Goal: Task Accomplishment & Management: Use online tool/utility

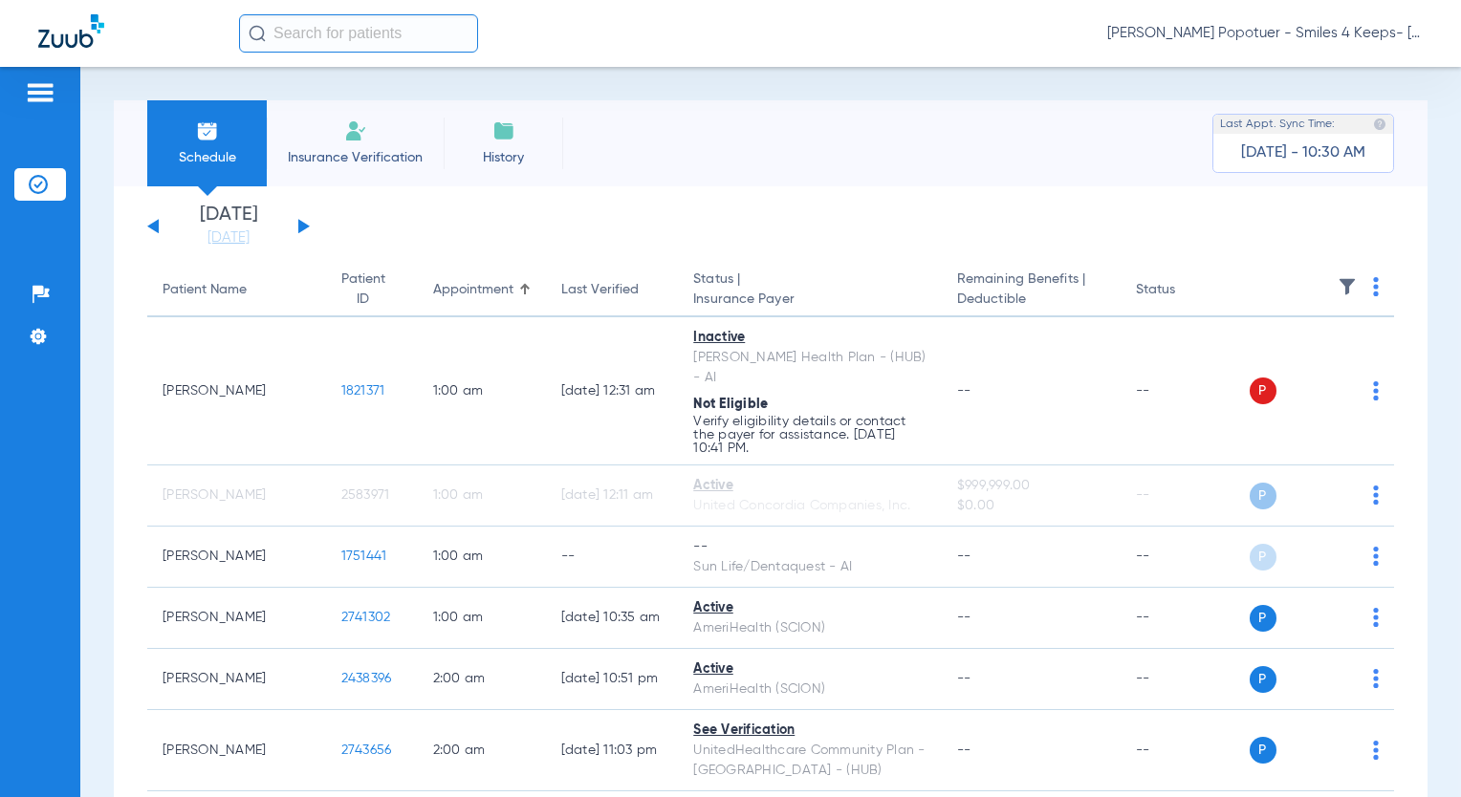
click at [45, 94] on img at bounding box center [40, 92] width 31 height 23
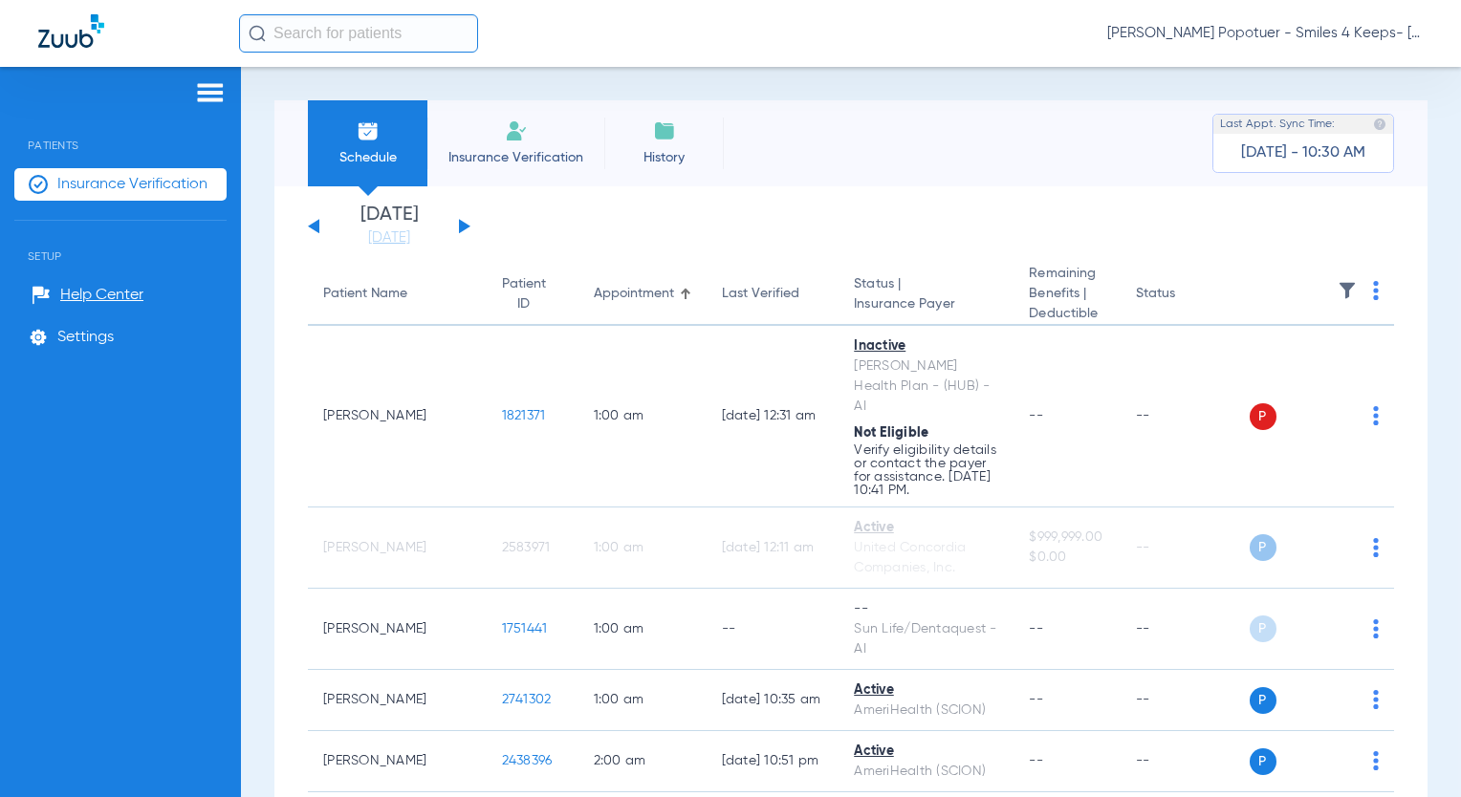
click at [70, 185] on span "Insurance Verification" at bounding box center [132, 184] width 150 height 19
click at [1274, 32] on span "[PERSON_NAME] Popotuer - Smiles 4 Keeps- [GEOGRAPHIC_DATA] | Abra Dental" at bounding box center [1264, 33] width 315 height 19
click at [1274, 73] on span "Account Selection" at bounding box center [1350, 67] width 107 height 13
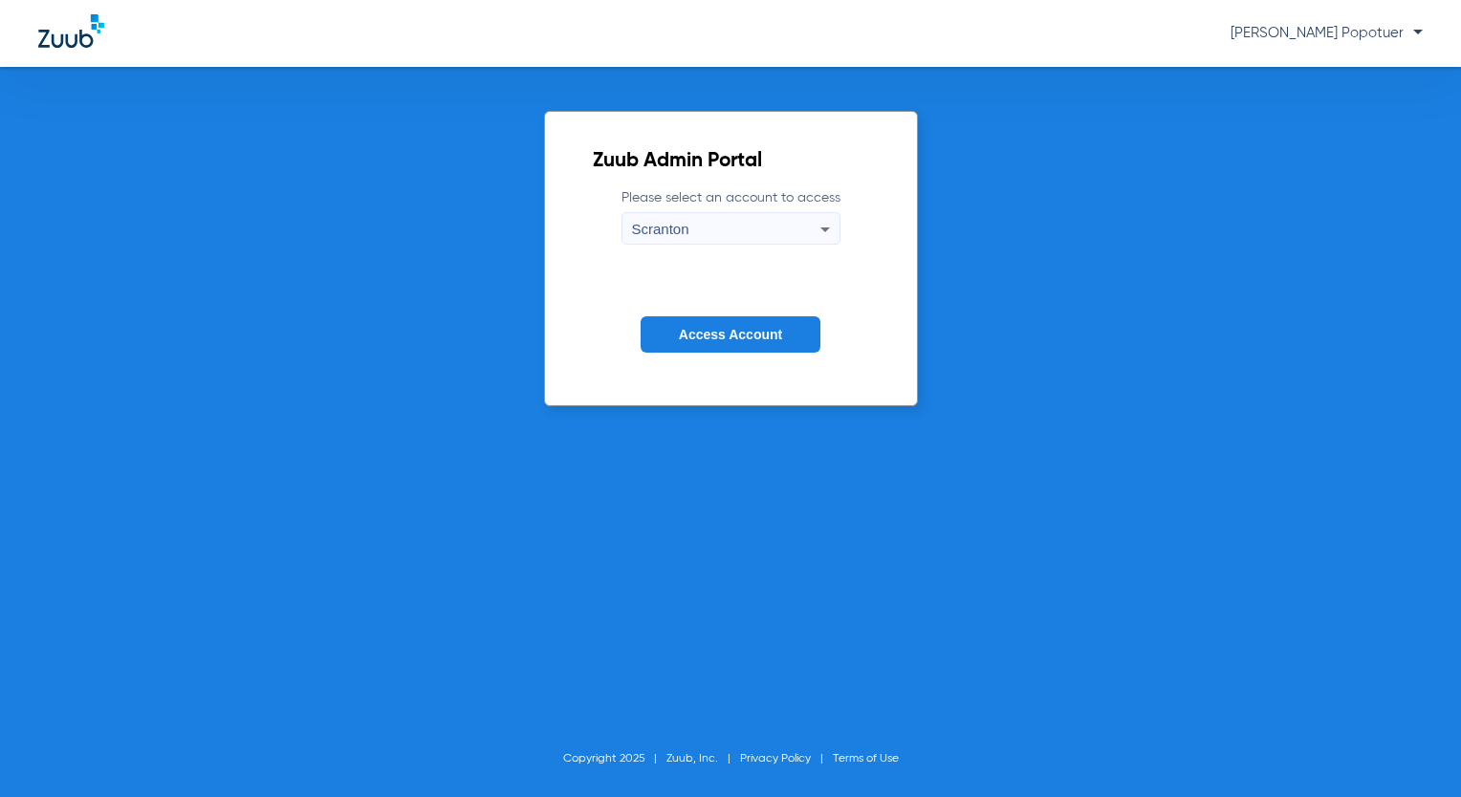
click at [790, 220] on div "Scranton" at bounding box center [726, 229] width 188 height 33
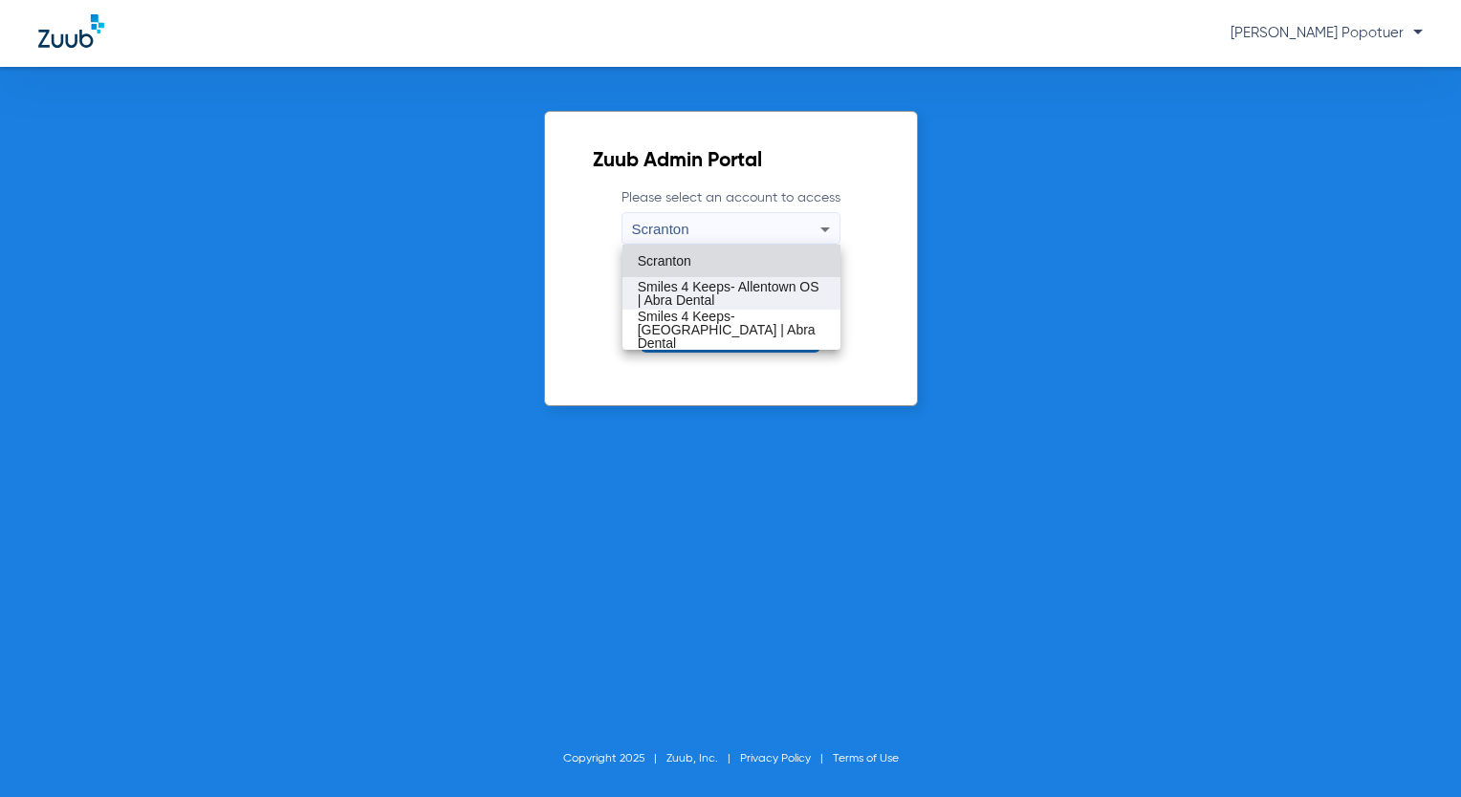
click at [800, 285] on span "Smiles 4 Keeps- Allentown OS | Abra Dental" at bounding box center [731, 293] width 187 height 27
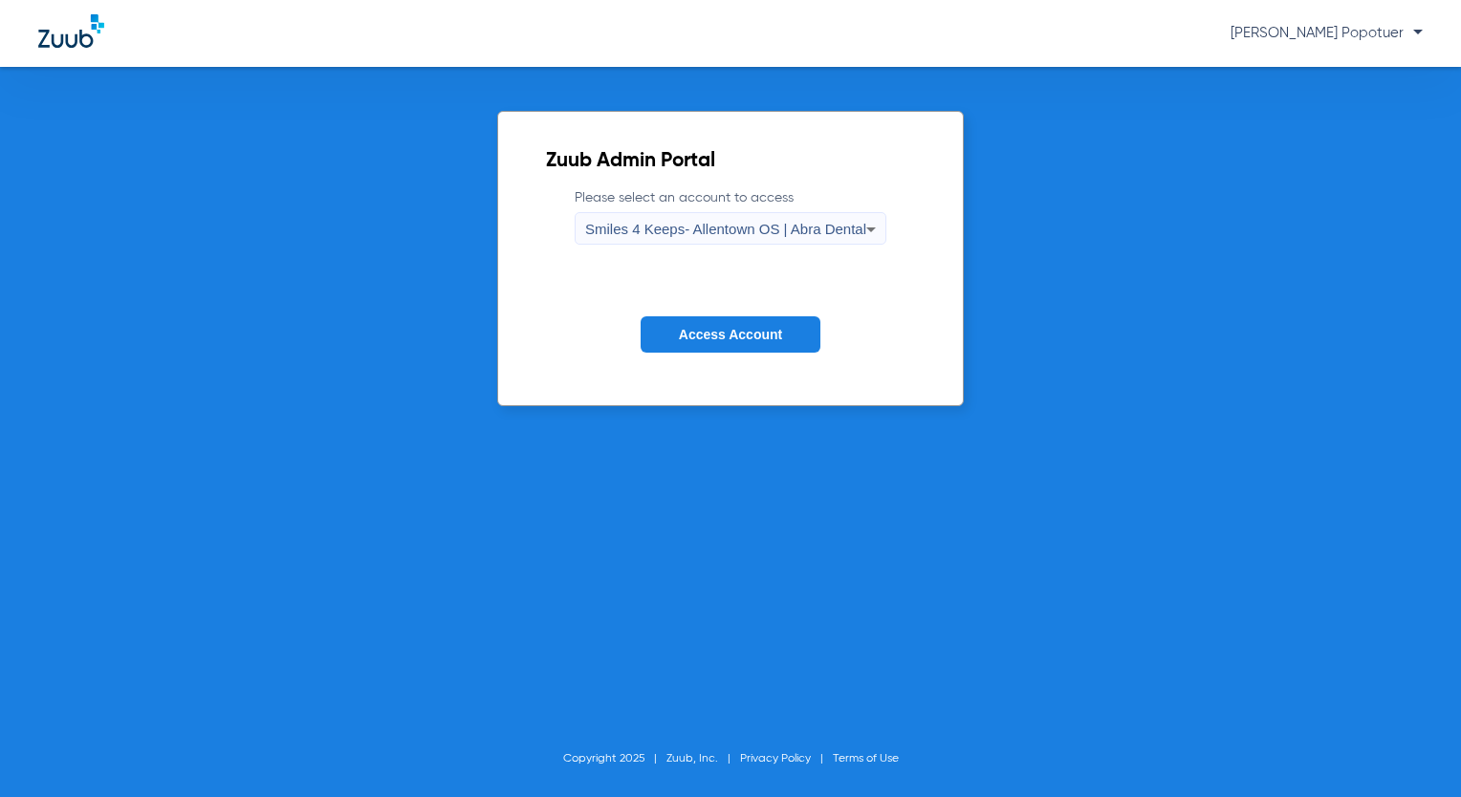
click at [770, 327] on span "Access Account" at bounding box center [730, 334] width 103 height 15
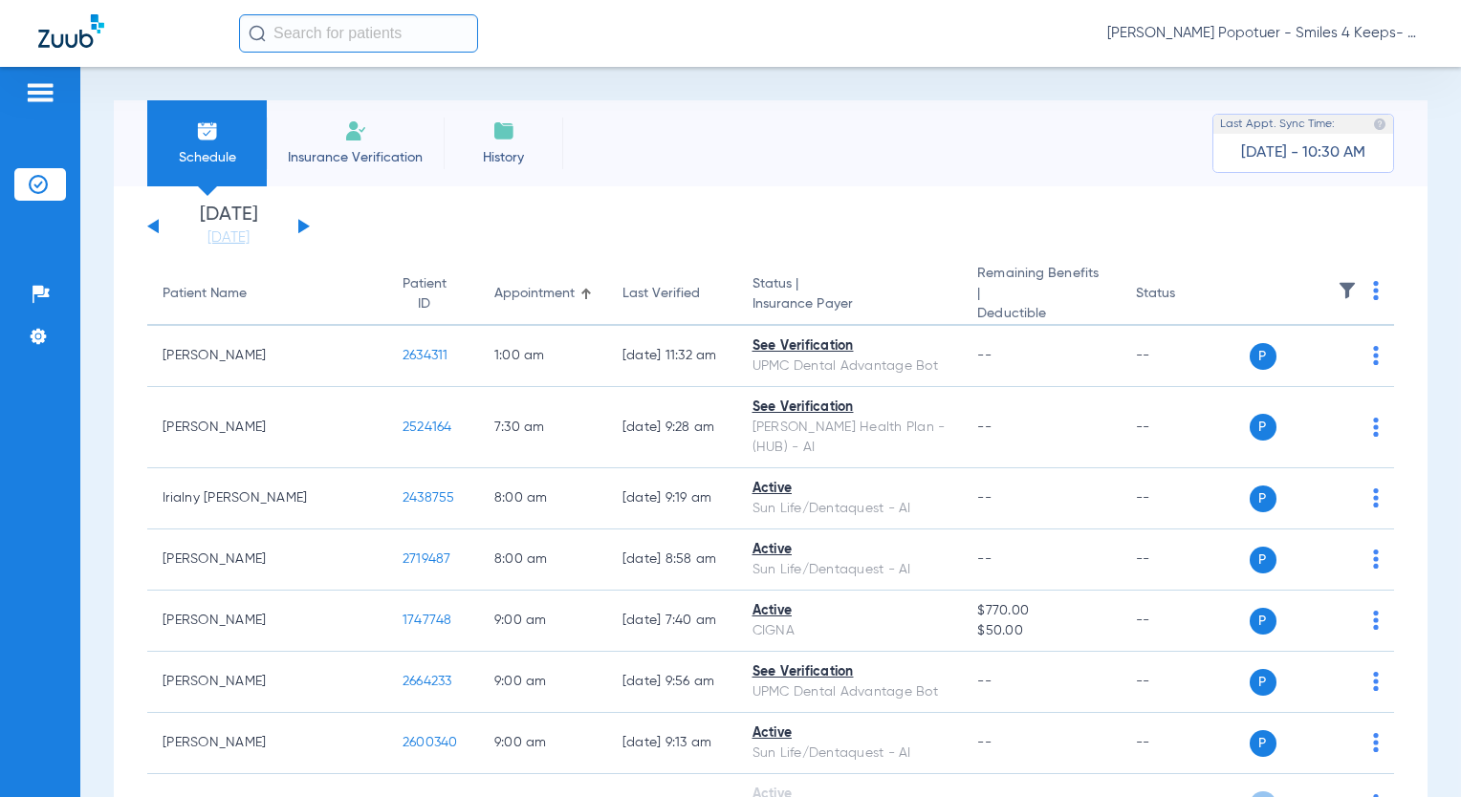
click at [306, 226] on button at bounding box center [303, 226] width 11 height 14
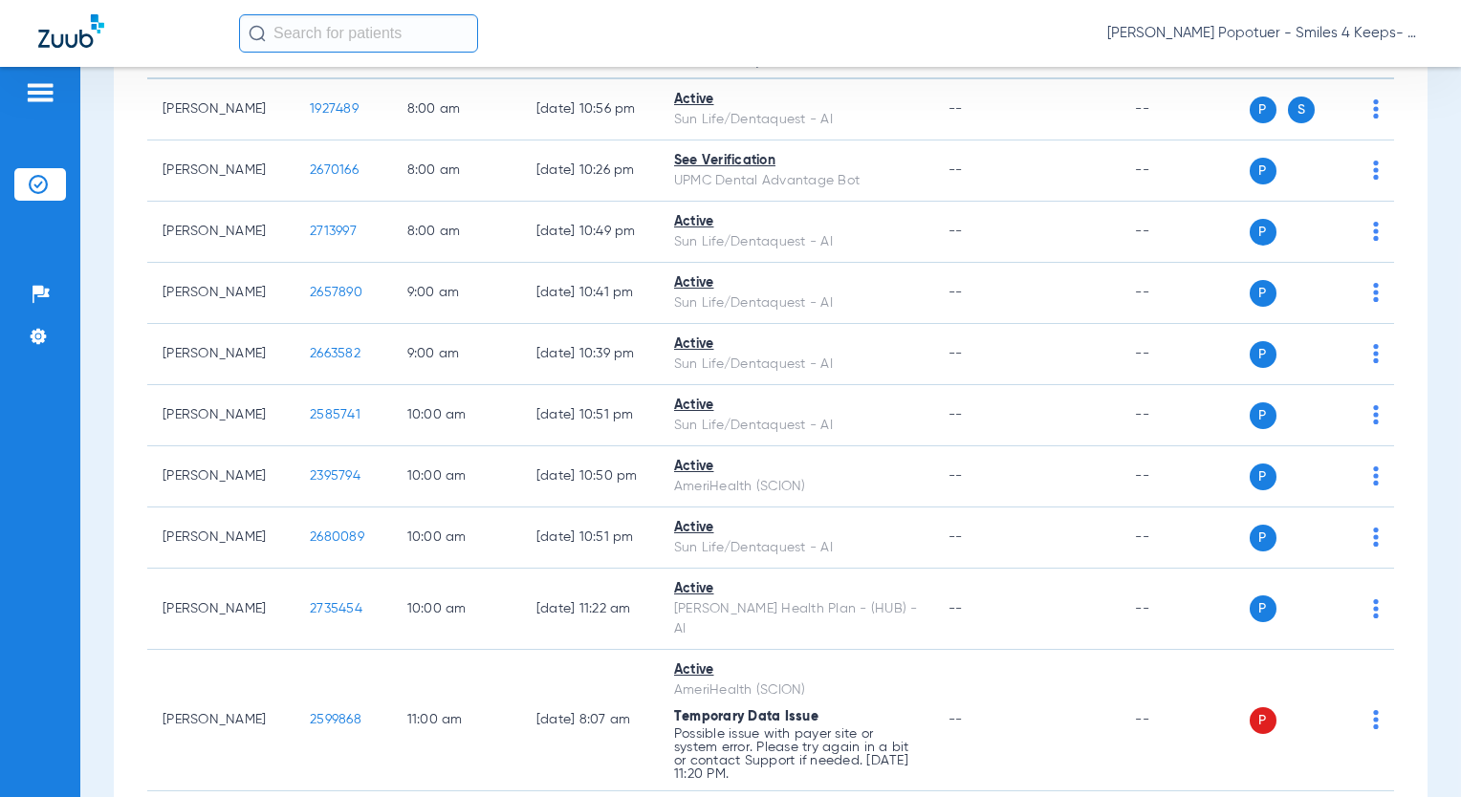
scroll to position [382, 0]
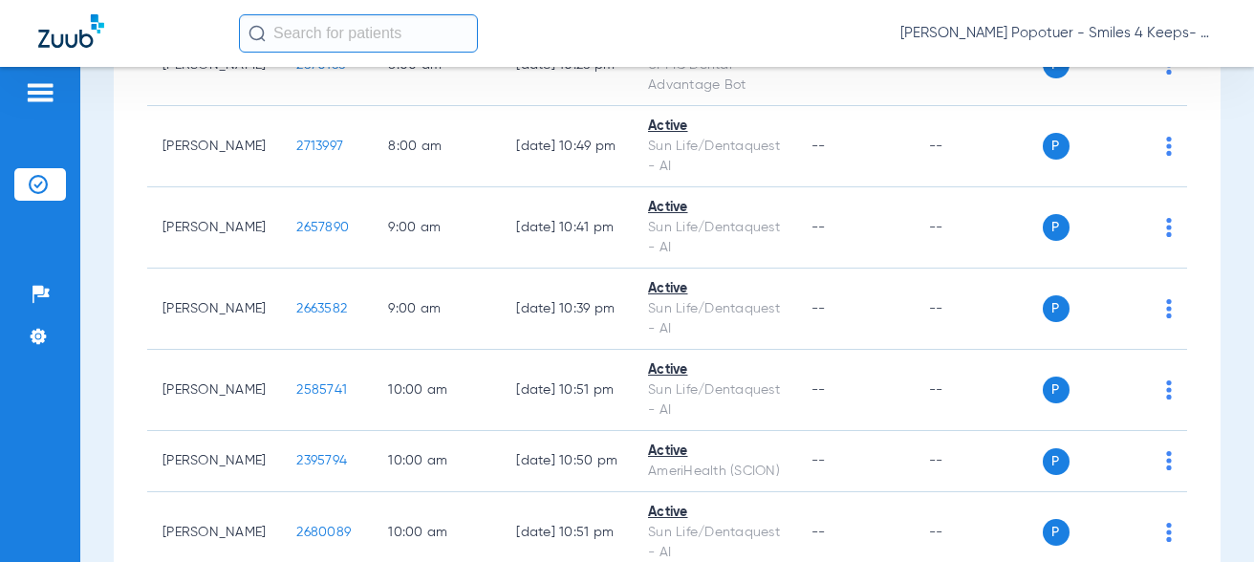
click at [302, 30] on input "text" at bounding box center [358, 33] width 239 height 38
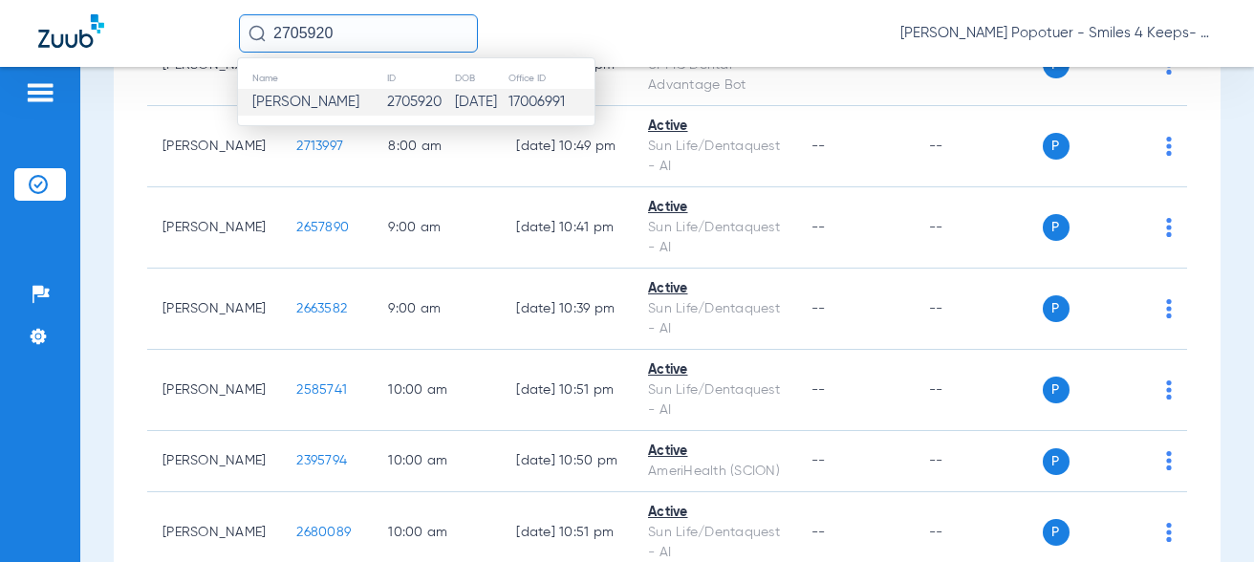
type input "2705920"
click at [318, 102] on span "[PERSON_NAME]" at bounding box center [305, 102] width 107 height 14
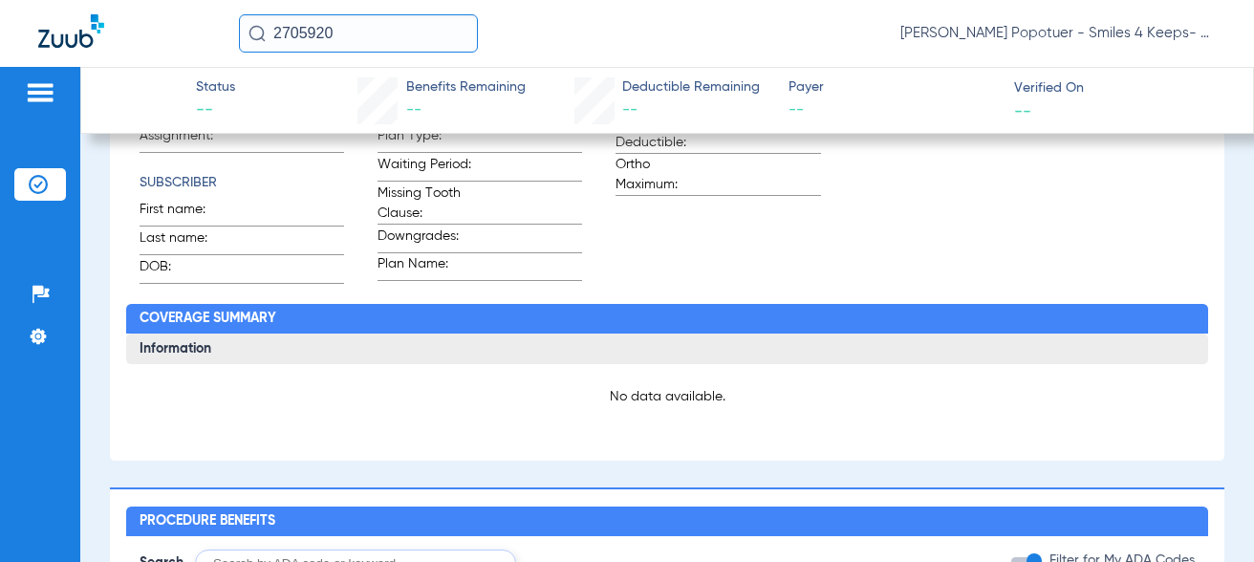
click at [256, 31] on img at bounding box center [257, 33] width 17 height 17
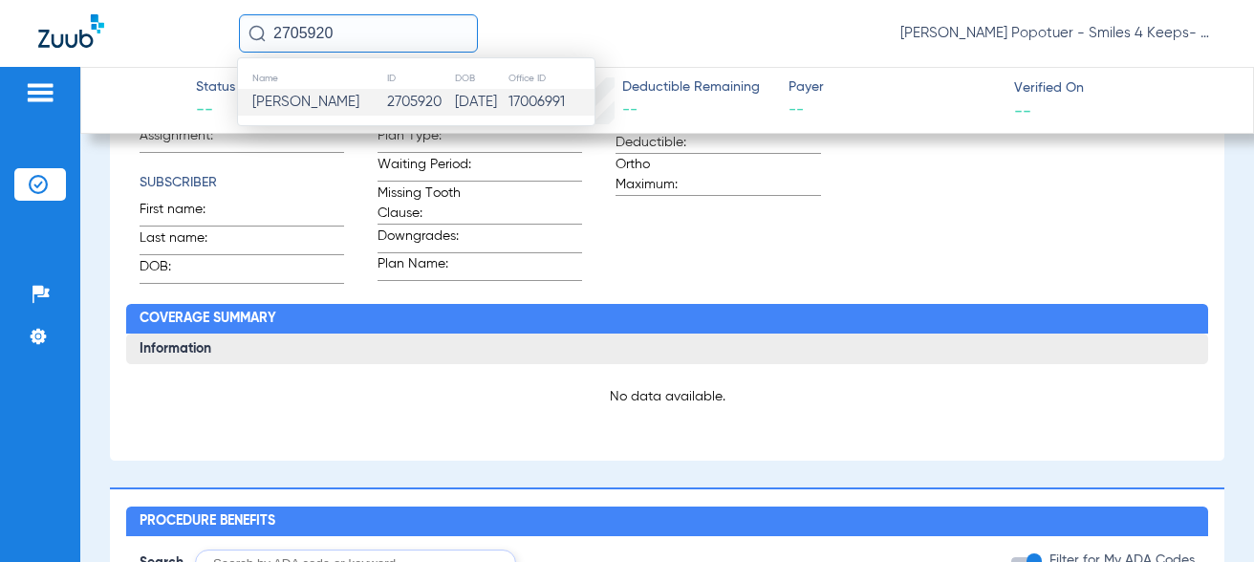
click at [287, 103] on span "[PERSON_NAME]" at bounding box center [305, 102] width 107 height 14
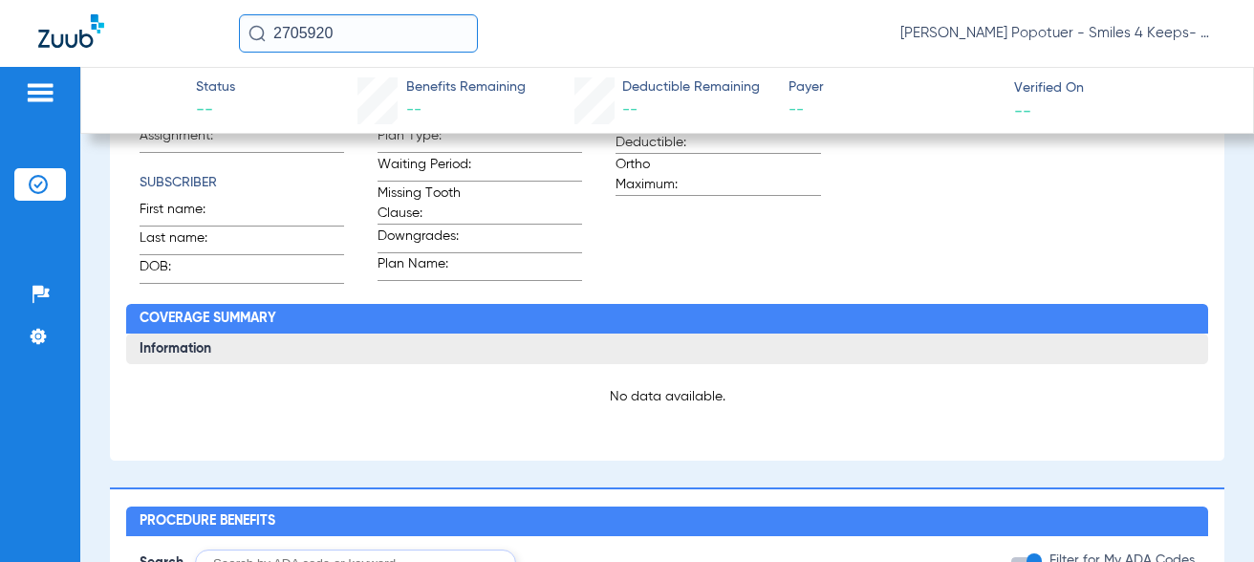
click at [253, 32] on img at bounding box center [257, 33] width 17 height 17
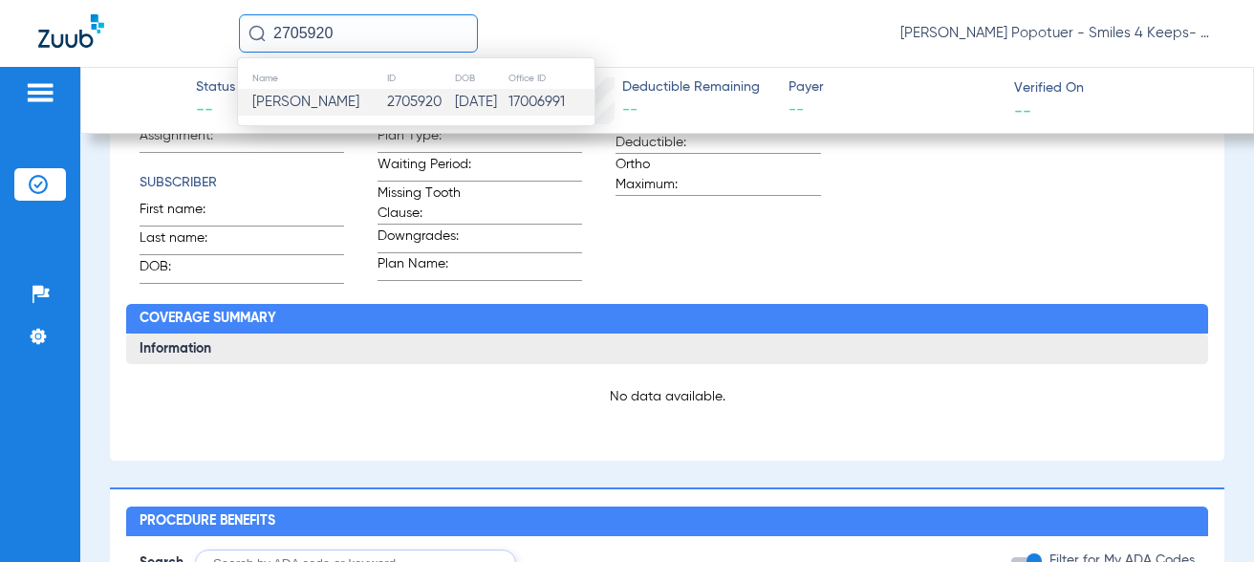
click at [269, 99] on span "[PERSON_NAME]" at bounding box center [305, 102] width 107 height 14
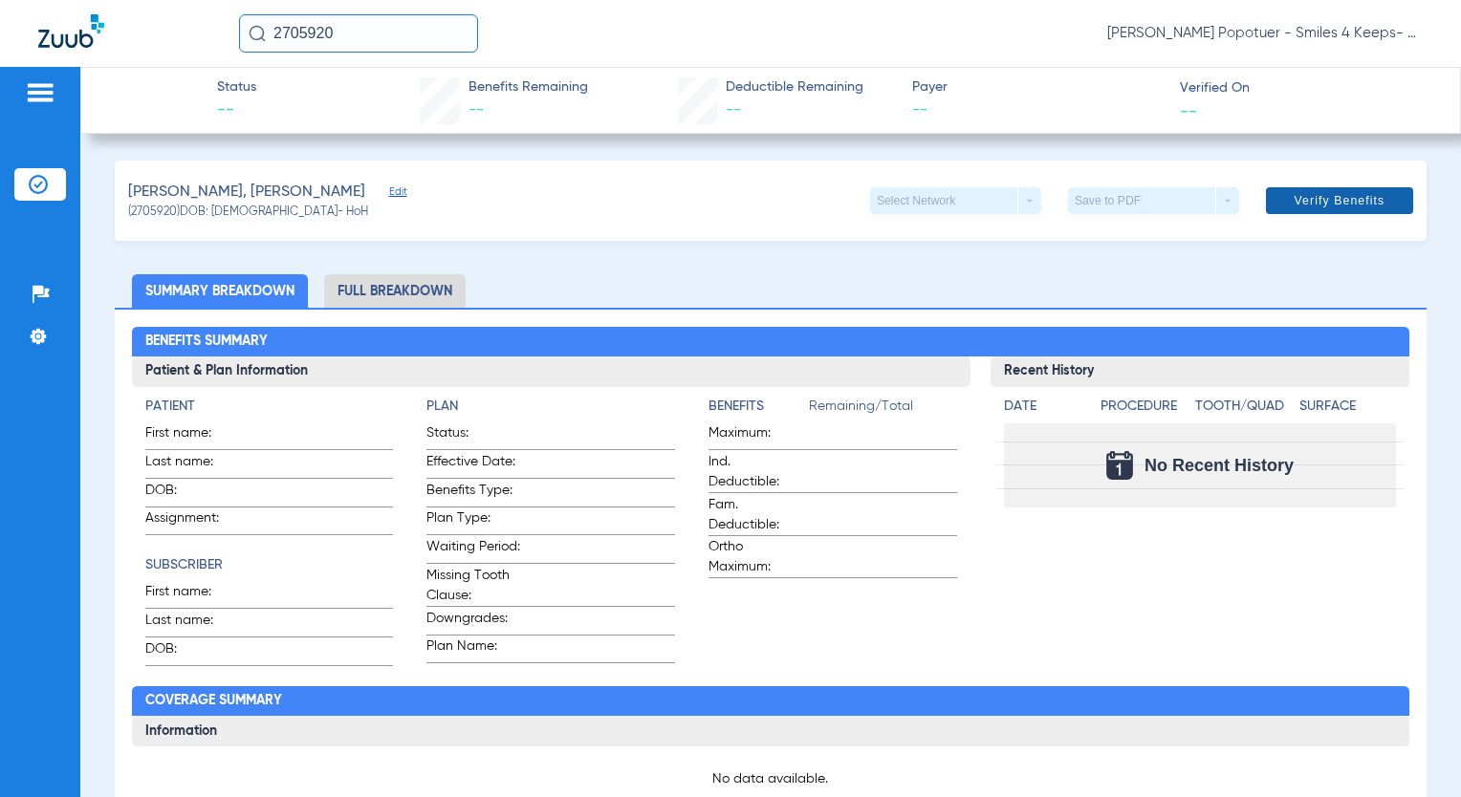
click at [1274, 205] on span "Verify Benefits" at bounding box center [1340, 200] width 91 height 15
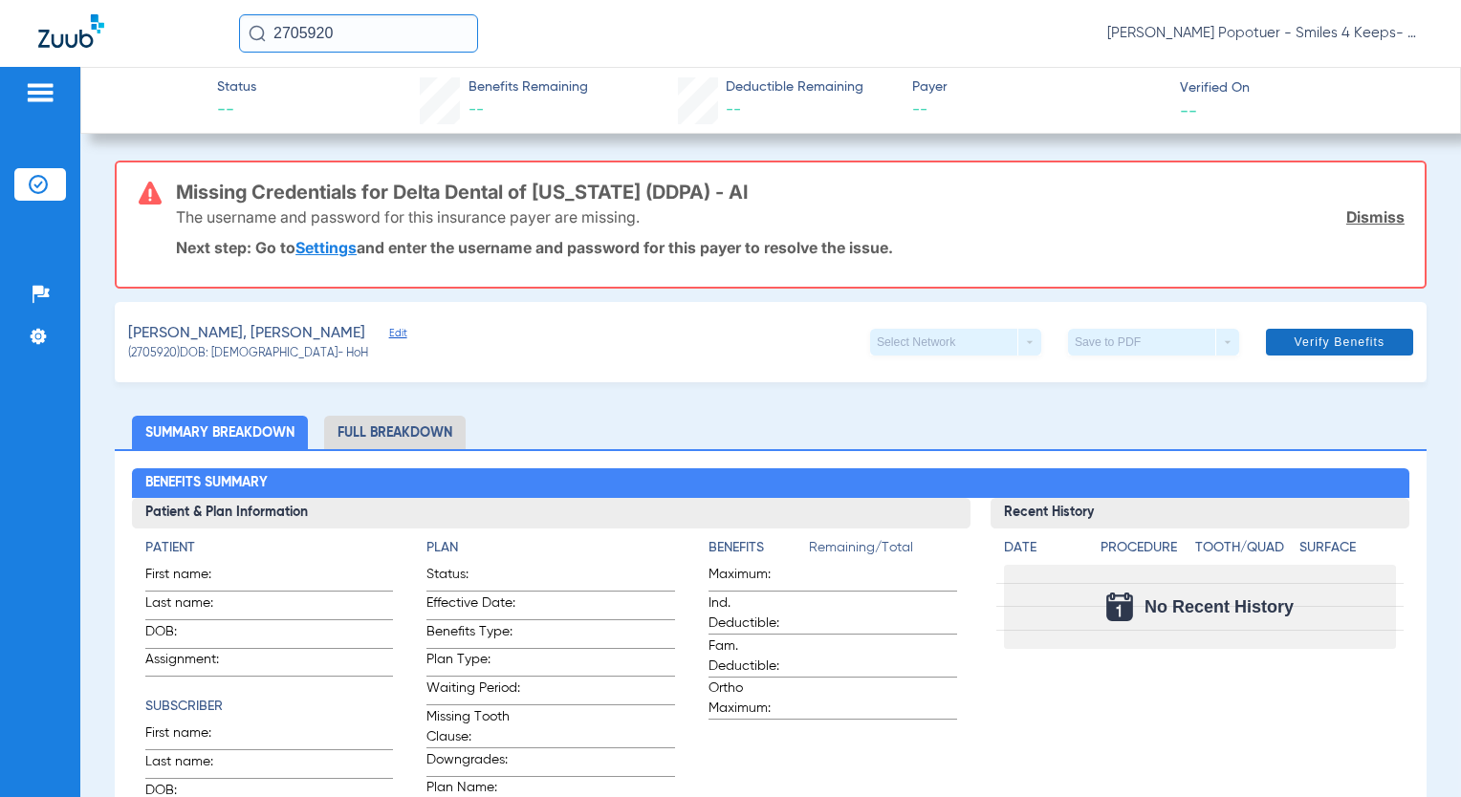
click at [1274, 215] on link "Dismiss" at bounding box center [1375, 216] width 58 height 19
